Goal: Check status: Check status

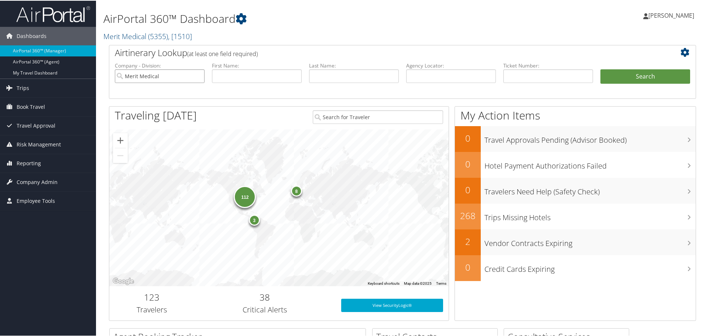
click at [196, 73] on input "Merit Medical" at bounding box center [160, 76] width 90 height 14
click at [417, 76] on input "text" at bounding box center [451, 76] width 90 height 14
paste input "B7ZFTB"
type input "B7ZFTB"
click at [643, 78] on button "Search" at bounding box center [645, 76] width 90 height 15
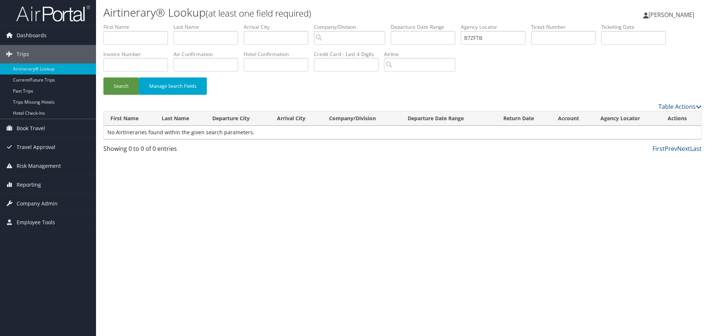
click at [43, 12] on img at bounding box center [53, 13] width 74 height 17
